Goal: Information Seeking & Learning: Learn about a topic

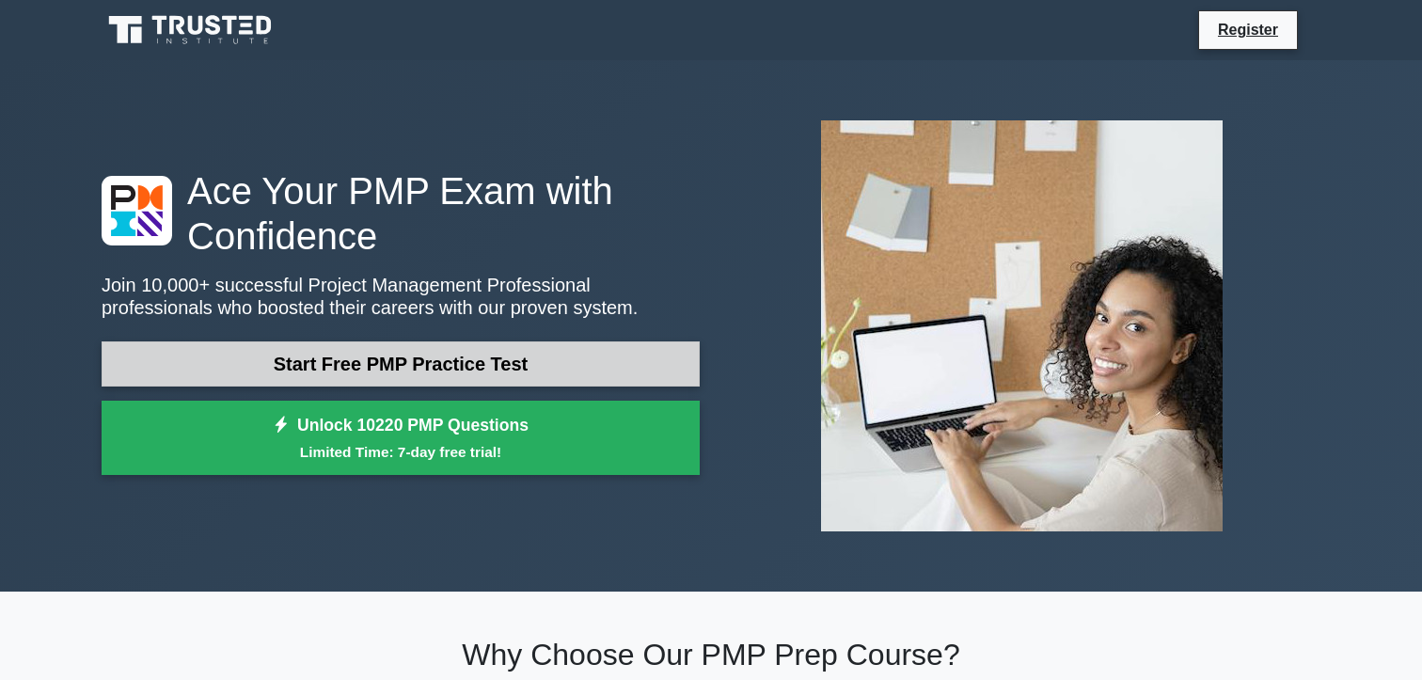
click at [527, 370] on link "Start Free PMP Practice Test" at bounding box center [401, 363] width 598 height 45
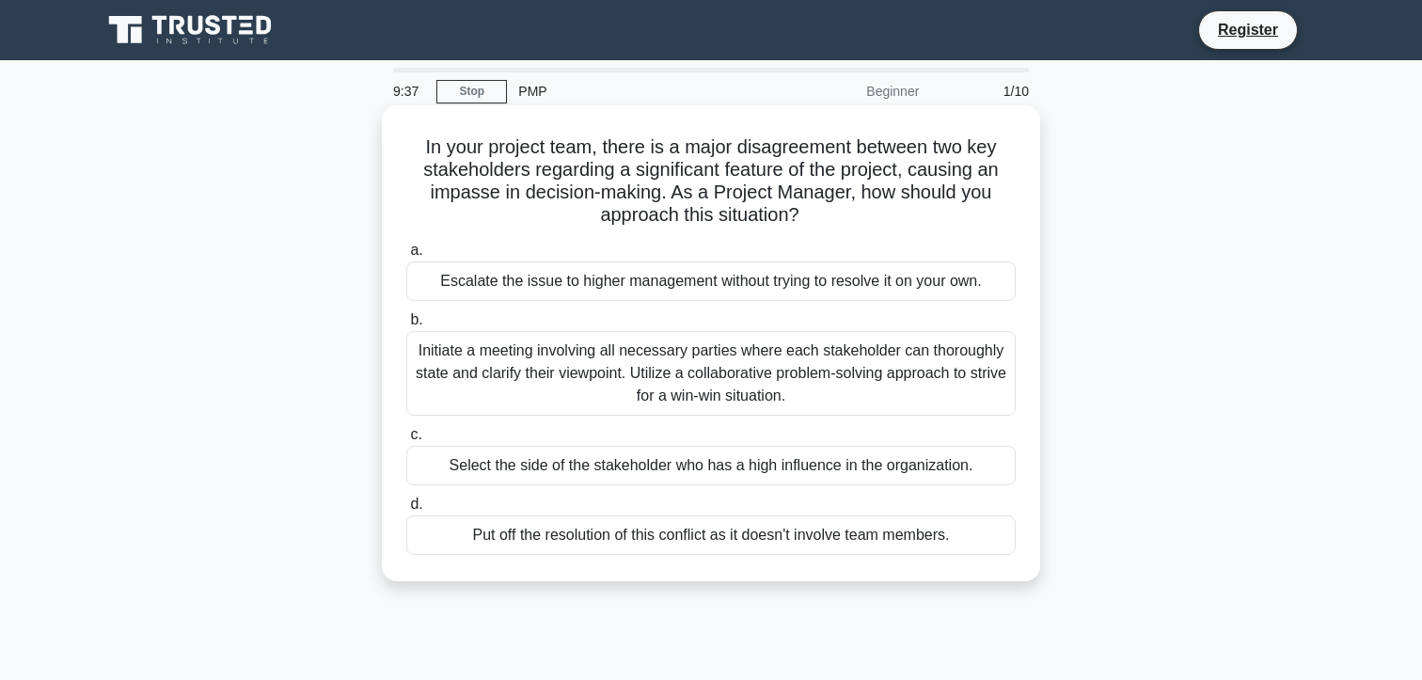
click at [651, 344] on div "Initiate a meeting involving all necessary parties where each stakeholder can t…" at bounding box center [710, 373] width 609 height 85
click at [406, 326] on input "b. Initiate a meeting involving all necessary parties where each stakeholder ca…" at bounding box center [406, 320] width 0 height 12
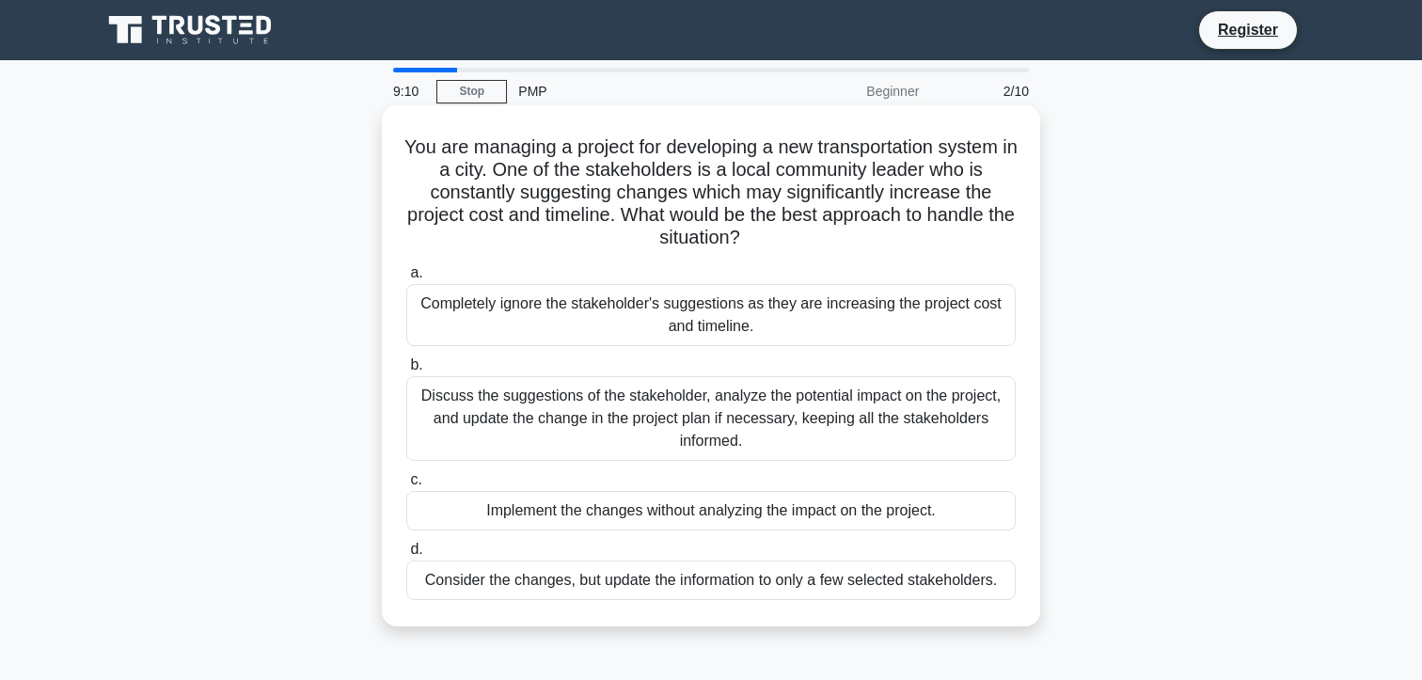
click at [671, 421] on div "Discuss the suggestions of the stakeholder, analyze the potential impact on the…" at bounding box center [710, 418] width 609 height 85
click at [406, 371] on input "b. Discuss the suggestions of the stakeholder, analyze the potential impact on …" at bounding box center [406, 365] width 0 height 12
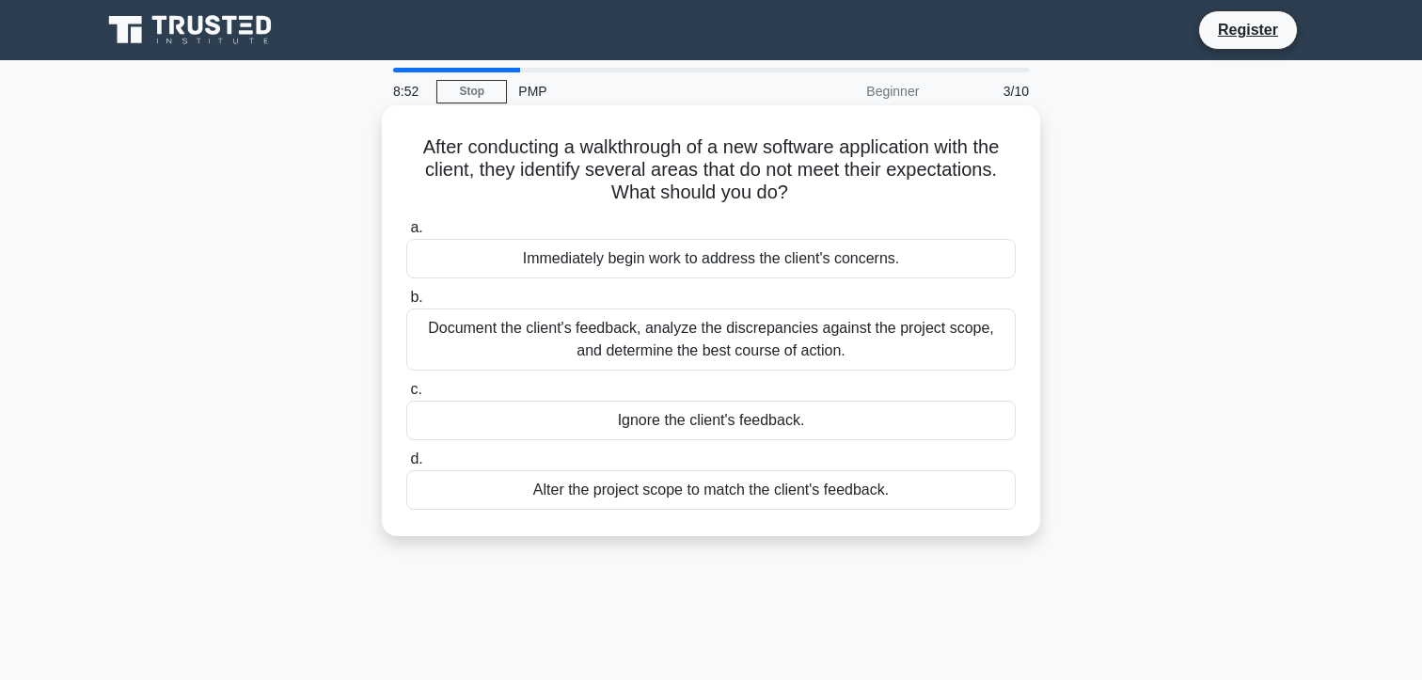
click at [718, 330] on div "Document the client's feedback, analyze the discrepancies against the project s…" at bounding box center [710, 339] width 609 height 62
click at [406, 304] on input "b. Document the client's feedback, analyze the discrepancies against the projec…" at bounding box center [406, 298] width 0 height 12
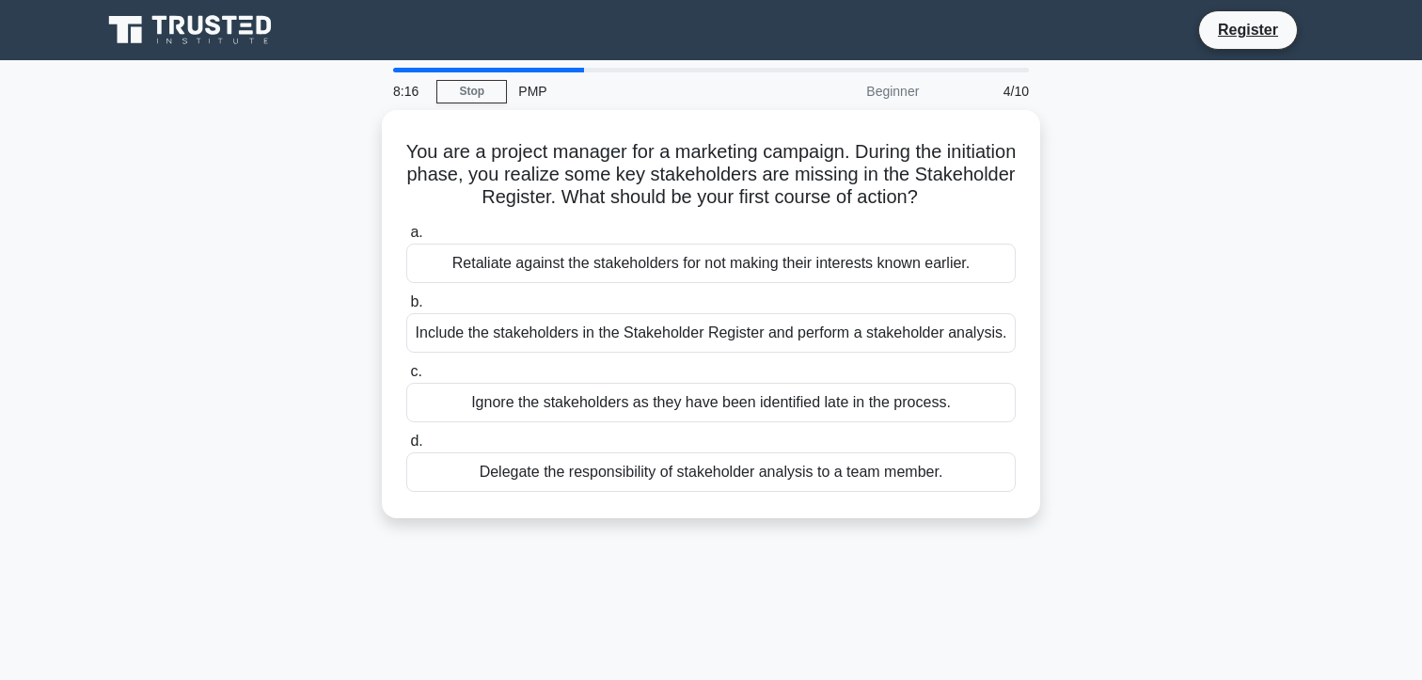
click at [718, 330] on div "Include the stakeholders in the Stakeholder Register and perform a stakeholder …" at bounding box center [710, 332] width 609 height 39
click at [406, 308] on input "b. Include the stakeholders in the Stakeholder Register and perform a stakehold…" at bounding box center [406, 302] width 0 height 12
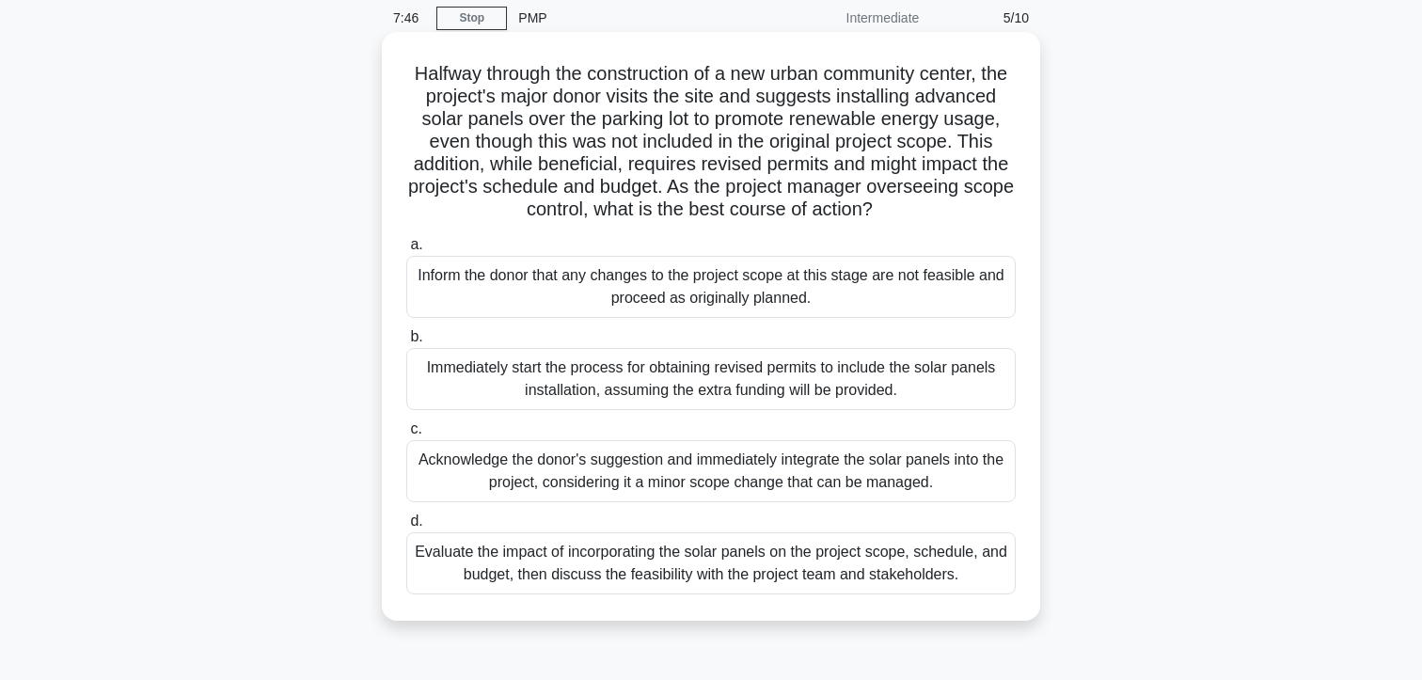
scroll to position [79, 0]
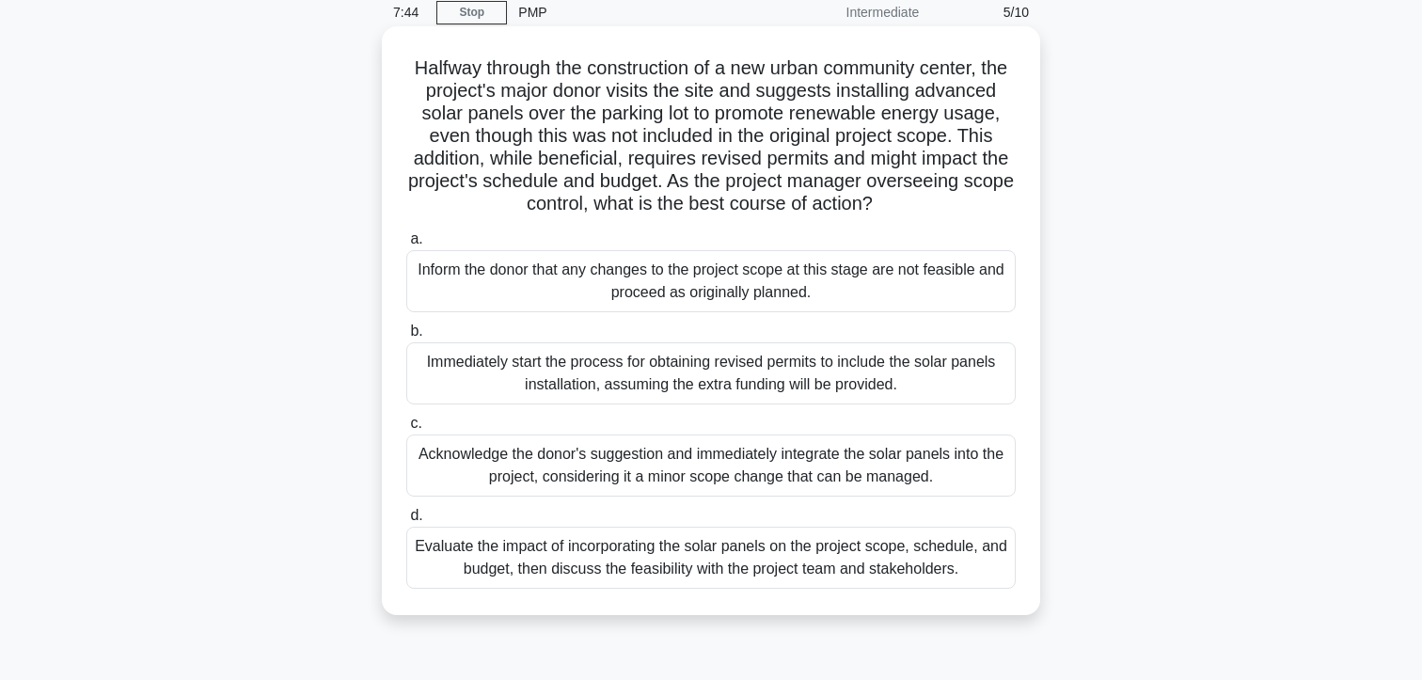
click at [742, 566] on div "Evaluate the impact of incorporating the solar panels on the project scope, sch…" at bounding box center [710, 558] width 609 height 62
click at [406, 522] on input "d. Evaluate the impact of incorporating the solar panels on the project scope, …" at bounding box center [406, 516] width 0 height 12
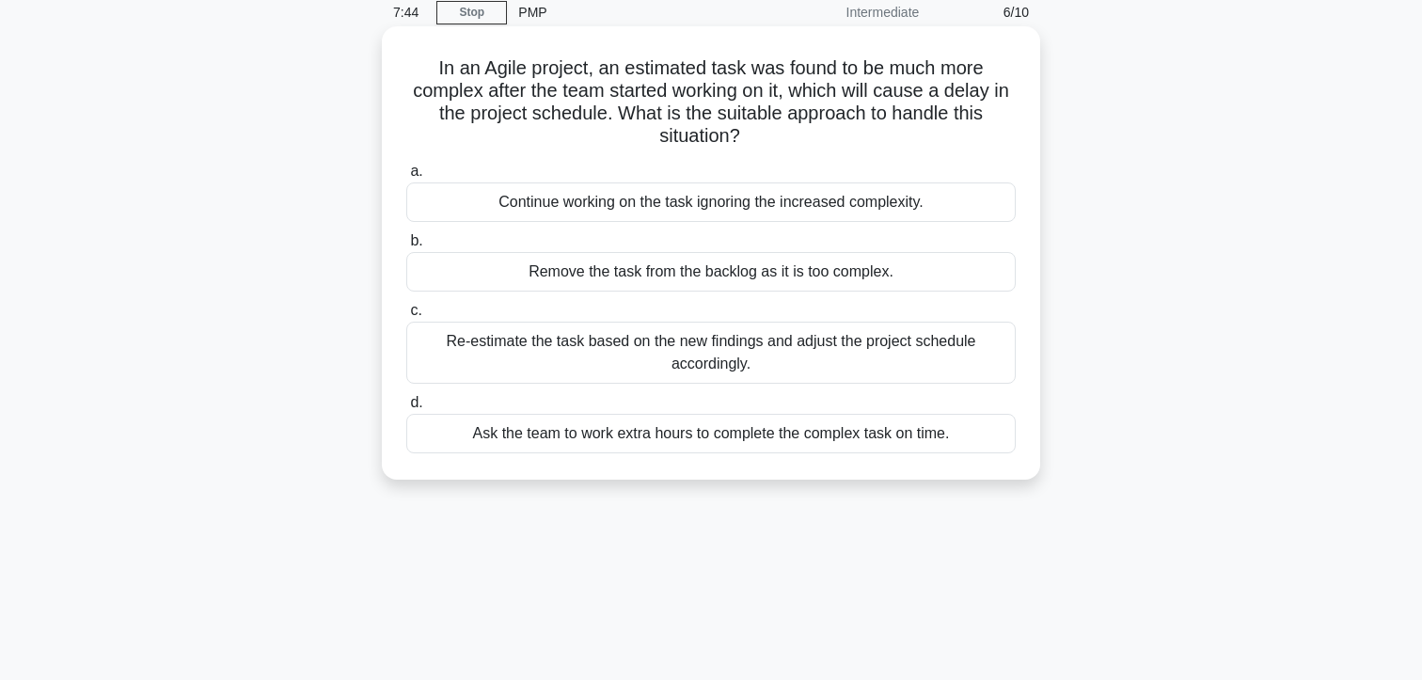
scroll to position [0, 0]
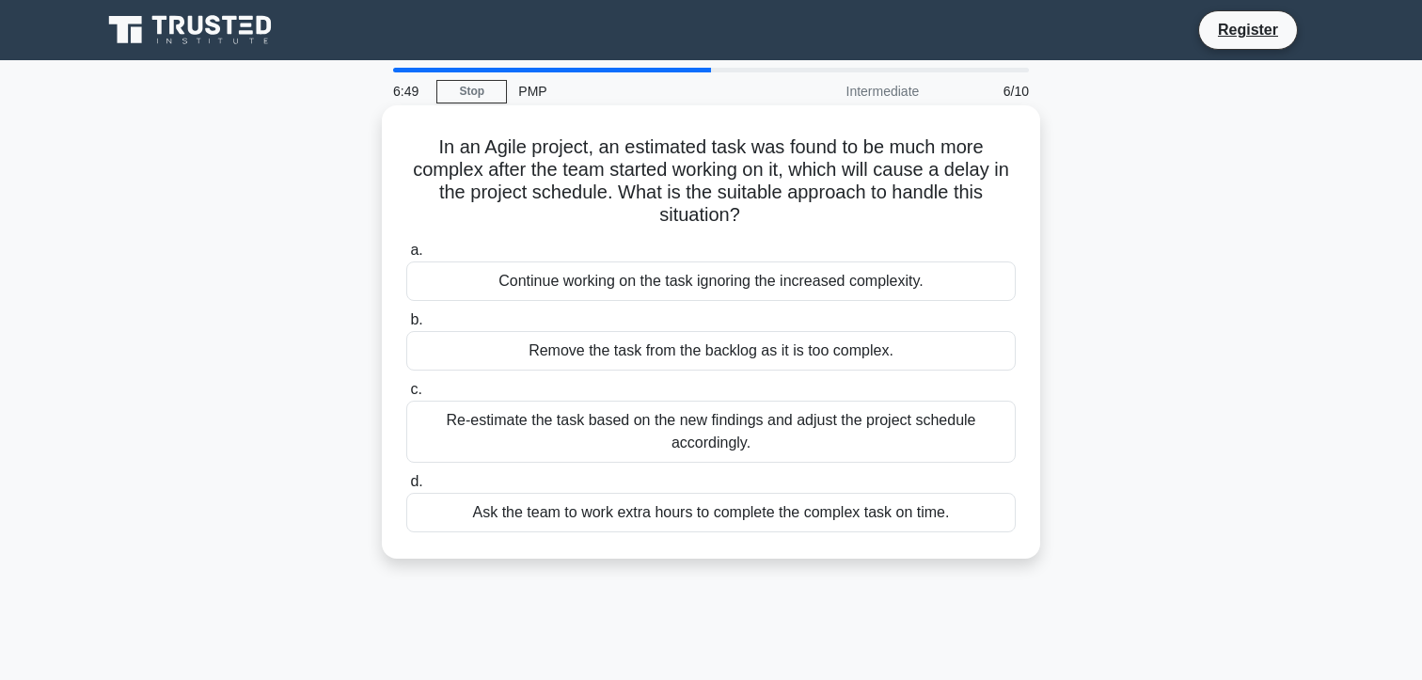
click at [749, 426] on div "Re-estimate the task based on the new findings and adjust the project schedule …" at bounding box center [710, 432] width 609 height 62
click at [406, 396] on input "c. Re-estimate the task based on the new findings and adjust the project schedu…" at bounding box center [406, 390] width 0 height 12
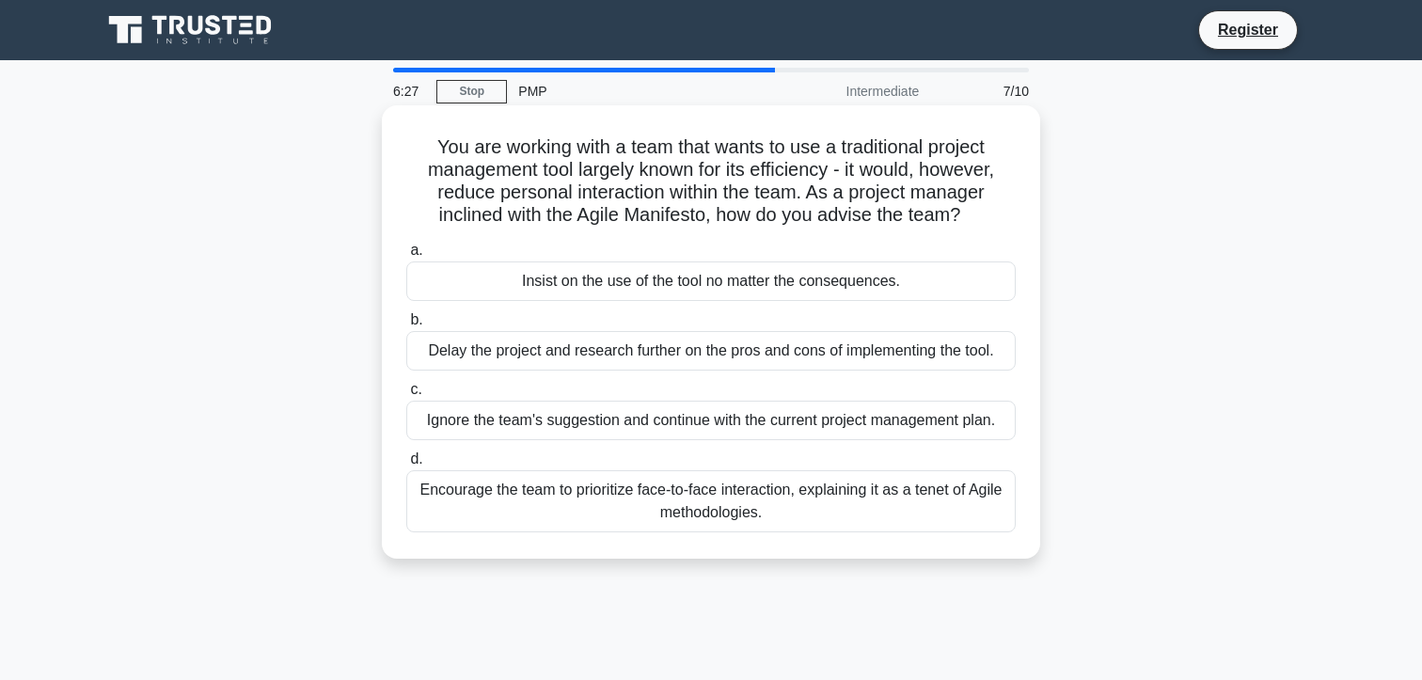
click at [747, 522] on div "Encourage the team to prioritize face-to-face interaction, explaining it as a t…" at bounding box center [710, 501] width 609 height 62
click at [406, 466] on input "d. Encourage the team to prioritize face-to-face interaction, explaining it as …" at bounding box center [406, 459] width 0 height 12
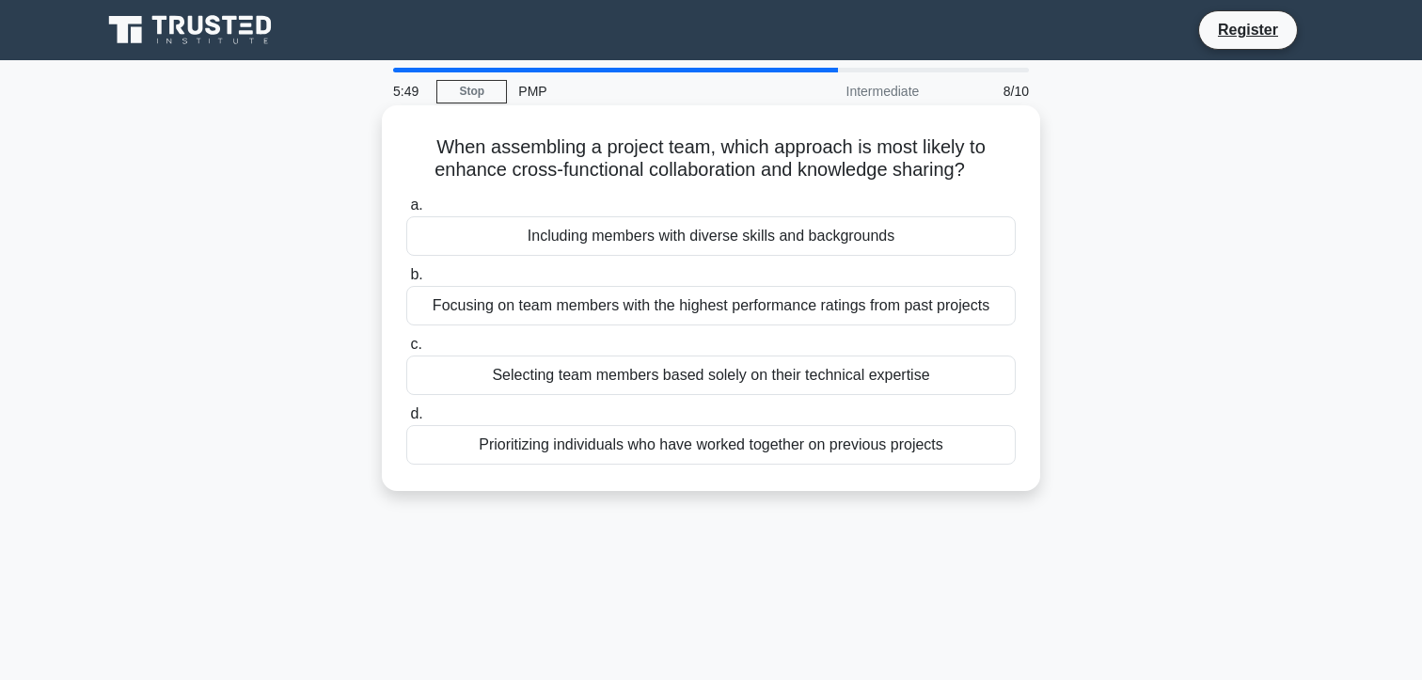
click at [749, 242] on div "Including members with diverse skills and backgrounds" at bounding box center [710, 235] width 609 height 39
click at [406, 212] on input "a. Including members with diverse skills and backgrounds" at bounding box center [406, 205] width 0 height 12
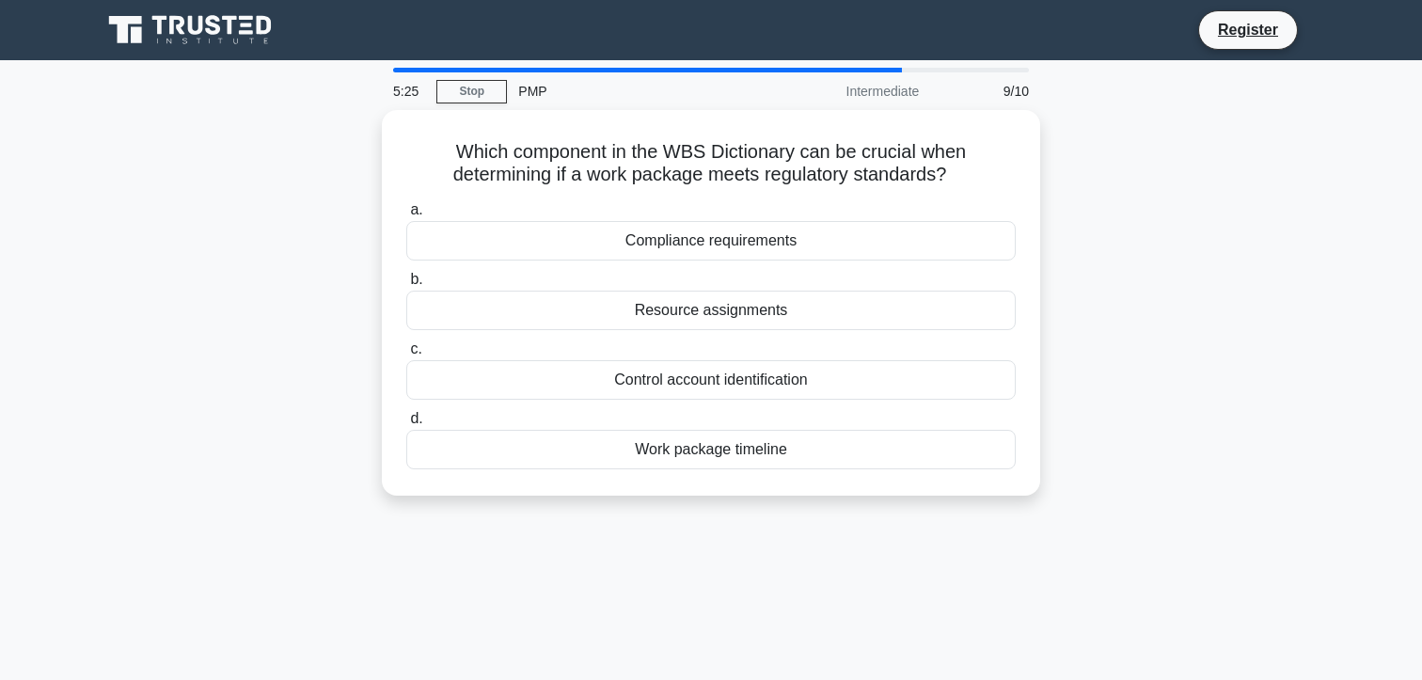
click at [749, 242] on div "Compliance requirements" at bounding box center [710, 240] width 609 height 39
click at [406, 216] on input "a. Compliance requirements" at bounding box center [406, 210] width 0 height 12
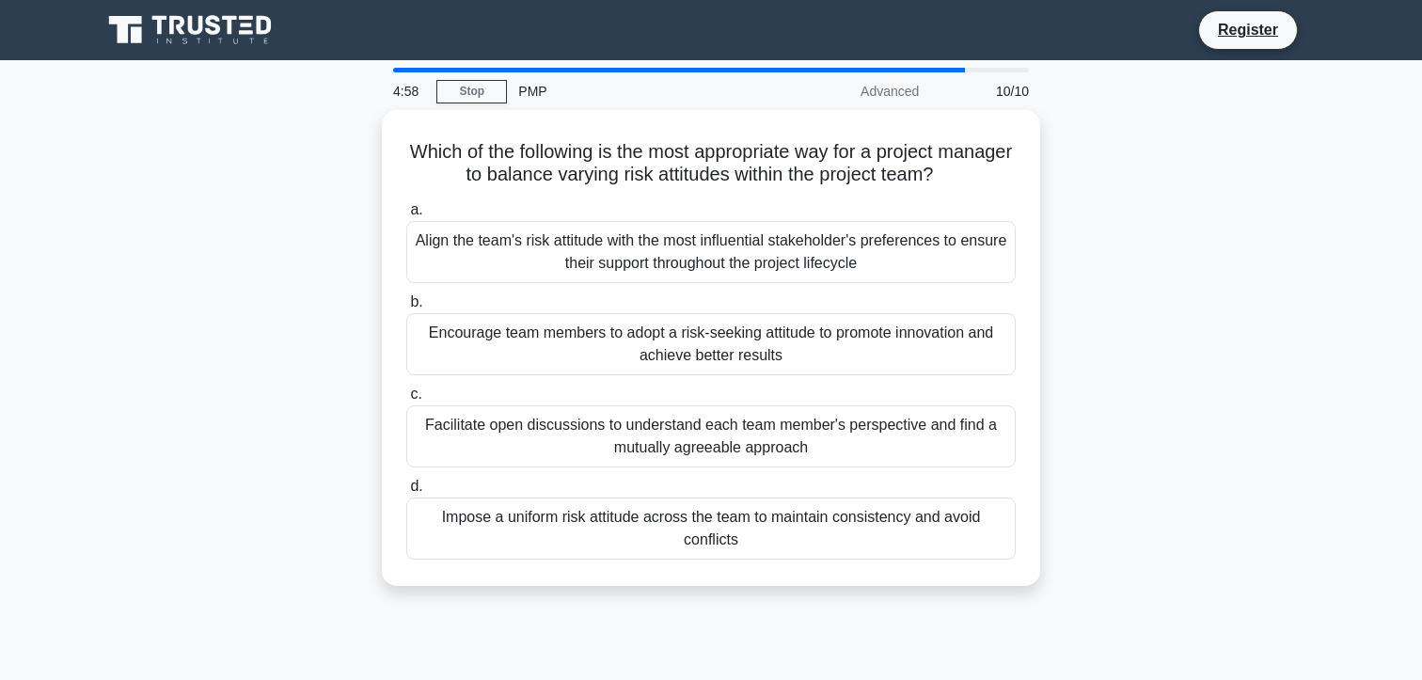
click at [749, 242] on div "Align the team's risk attitude with the most influential stakeholder's preferen…" at bounding box center [710, 252] width 609 height 62
click at [406, 216] on input "a. Align the team's risk attitude with the most influential stakeholder's prefe…" at bounding box center [406, 210] width 0 height 12
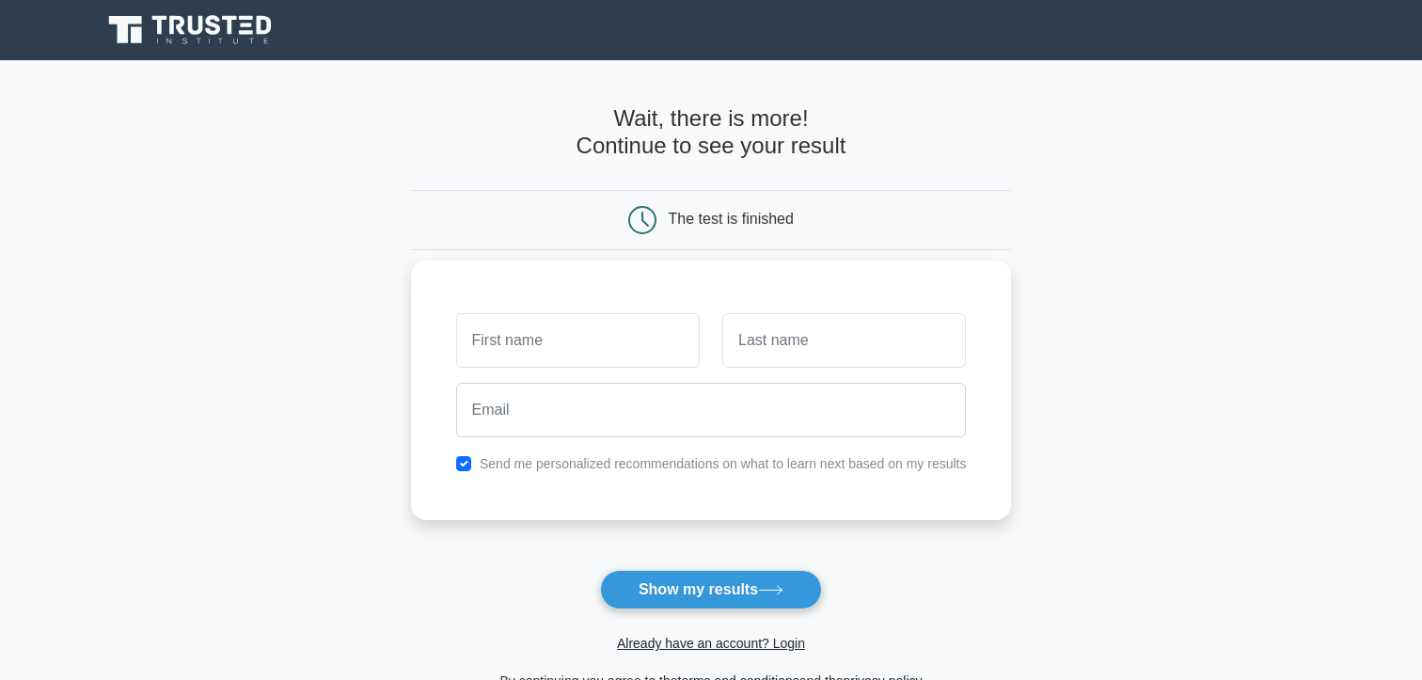
scroll to position [136, 0]
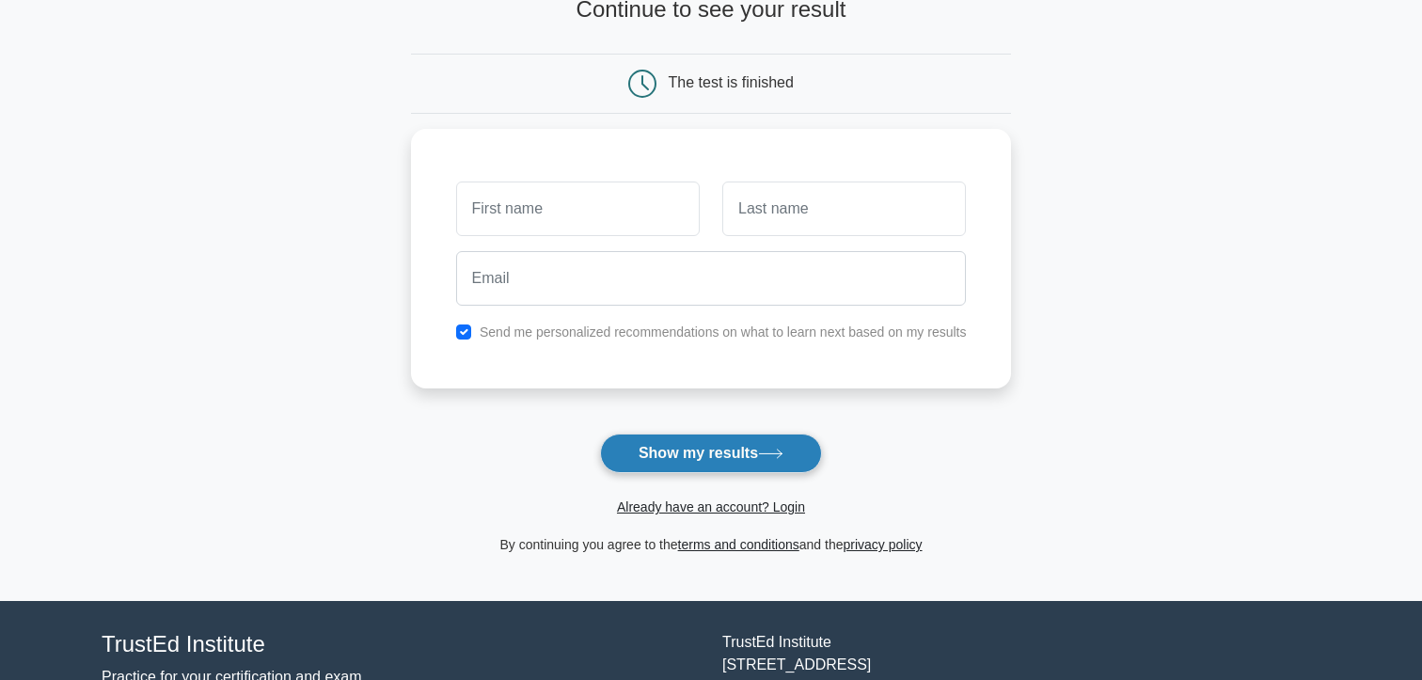
click at [756, 457] on button "Show my results" at bounding box center [711, 453] width 222 height 39
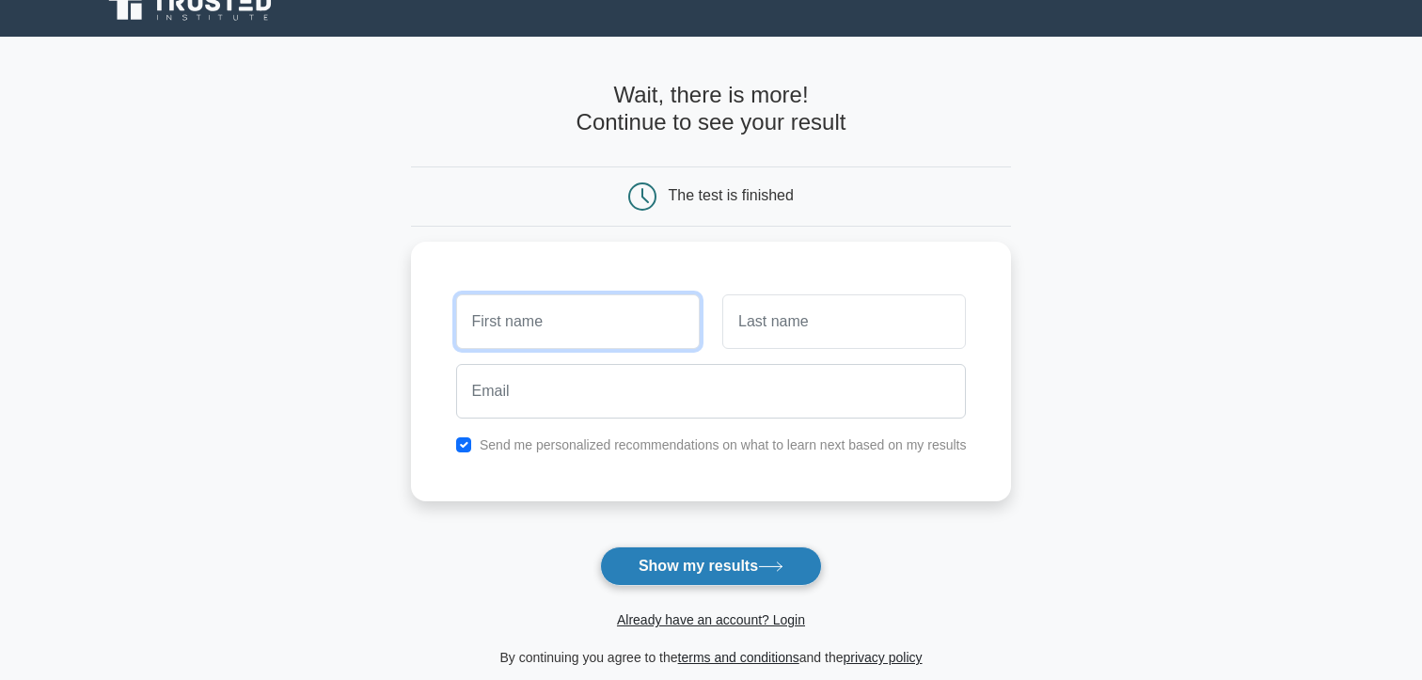
scroll to position [0, 0]
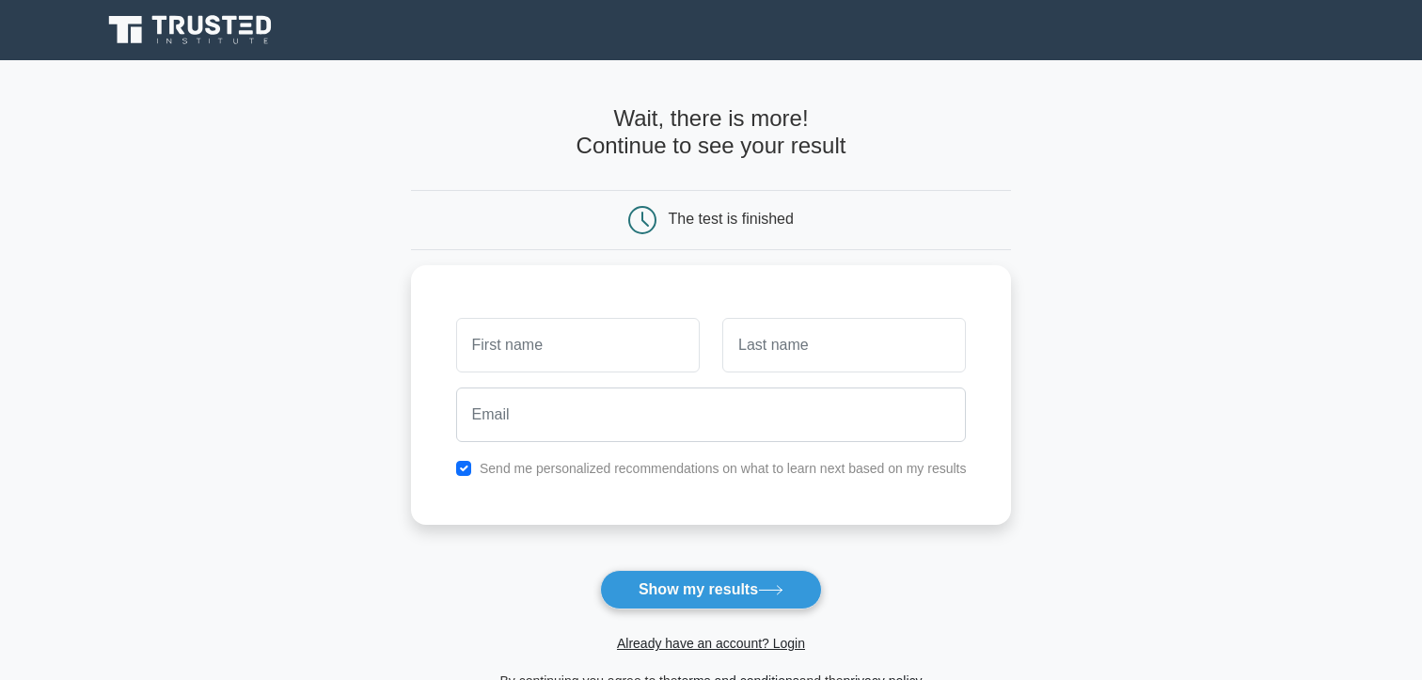
click at [467, 176] on form "Wait, there is more! Continue to see your result The test is finished and the" at bounding box center [711, 398] width 601 height 587
